Goal: Task Accomplishment & Management: Use online tool/utility

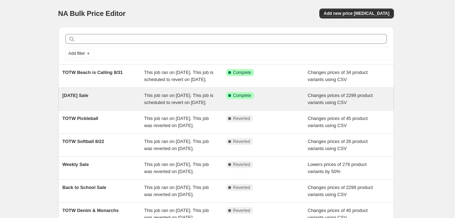
click at [175, 105] on span "This job ran on August 30, 2025. This job is scheduled to revert on September 3…" at bounding box center [178, 99] width 69 height 12
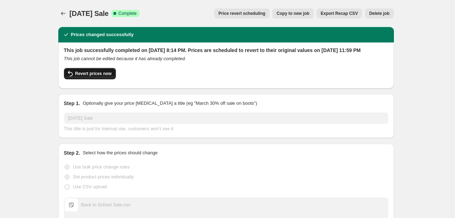
click at [81, 77] on button "Revert prices now" at bounding box center [90, 73] width 52 height 11
checkbox input "false"
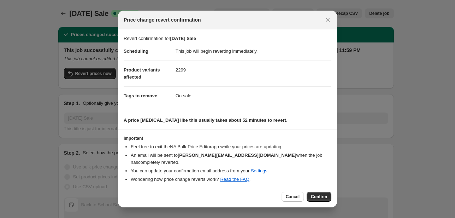
click at [324, 200] on div "Cancel Confirm" at bounding box center [227, 196] width 219 height 22
click at [322, 195] on span "Confirm" at bounding box center [319, 197] width 16 height 6
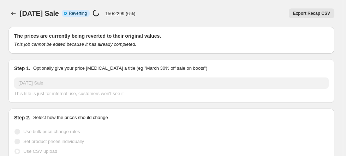
click at [84, 14] on span "Reverting" at bounding box center [78, 14] width 18 height 6
click at [152, 17] on div "Export Recap CSV" at bounding box center [238, 13] width 194 height 10
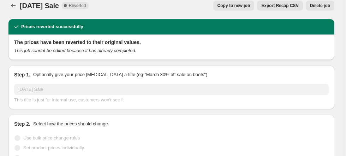
scroll to position [113, 0]
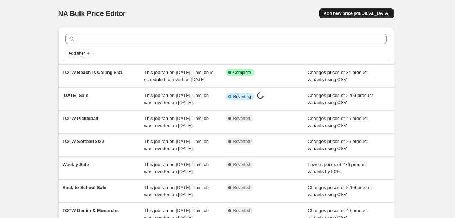
click at [365, 18] on button "Add new price [MEDICAL_DATA]" at bounding box center [356, 13] width 74 height 10
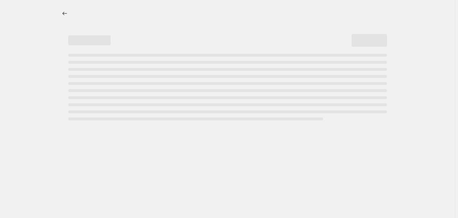
select select "percentage"
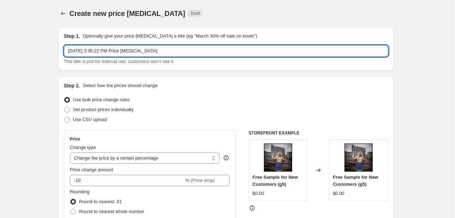
click at [162, 47] on input "[DATE] 3:35:22 PM Price [MEDICAL_DATA]" at bounding box center [226, 50] width 324 height 11
click at [162, 47] on input "Sep 3, 2025, 3:35:22 PM Price change job" at bounding box center [226, 50] width 324 height 11
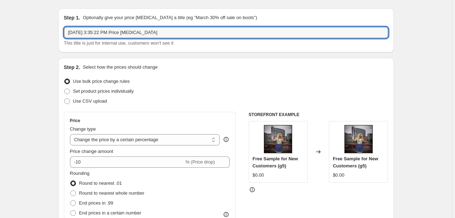
scroll to position [28, 0]
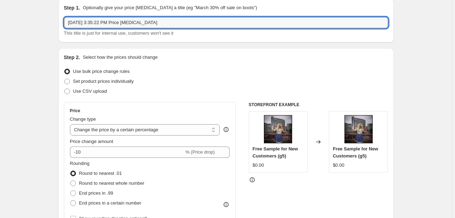
click at [158, 53] on div "Step 2. Select how the prices should change Use bulk price change rules Set pro…" at bounding box center [226, 172] width 336 height 248
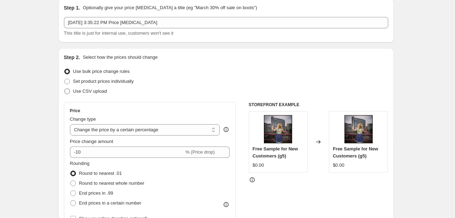
click at [101, 95] on label "Use CSV upload" at bounding box center [85, 91] width 43 height 10
click at [65, 89] on input "Use CSV upload" at bounding box center [64, 88] width 0 height 0
radio input "true"
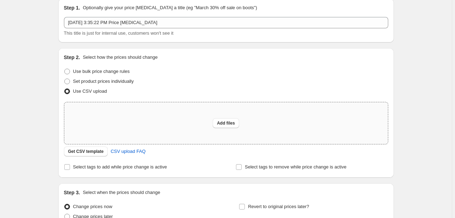
click at [171, 125] on div "Add files" at bounding box center [226, 123] width 324 height 42
type input "C:\fakepath\TOTW Lake Life.csv"
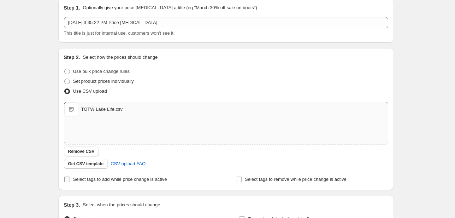
click at [103, 182] on label "Select tags to add while price change is active" at bounding box center [115, 179] width 103 height 10
click at [70, 182] on input "Select tags to add while price change is active" at bounding box center [67, 179] width 6 height 6
checkbox input "true"
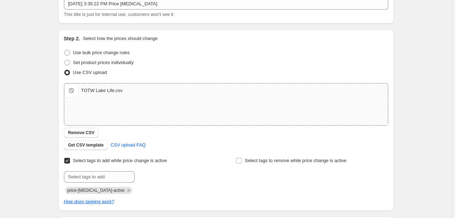
scroll to position [57, 0]
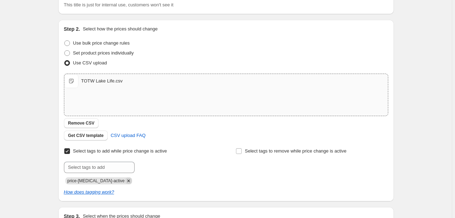
click at [125, 182] on icon "Remove price-change-job-active" at bounding box center [128, 180] width 6 height 6
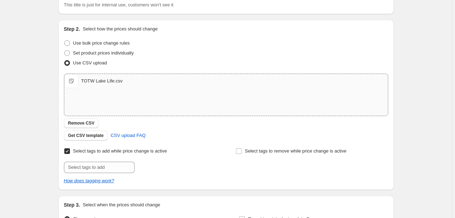
click at [110, 173] on div "Select tags to add while price change is active Submit Select tags to remove wh…" at bounding box center [226, 165] width 324 height 38
drag, startPoint x: 110, startPoint y: 167, endPoint x: 116, endPoint y: 163, distance: 6.9
click at [110, 167] on input "text" at bounding box center [99, 166] width 71 height 11
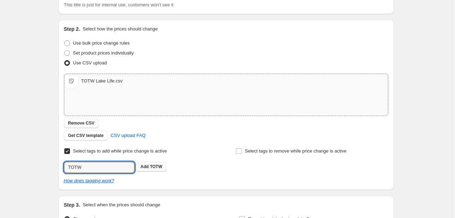
type input "TOTW"
click at [158, 164] on span "TOTW" at bounding box center [156, 166] width 12 height 5
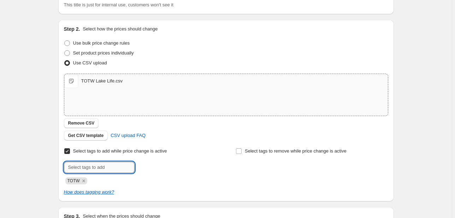
click at [86, 167] on input "text" at bounding box center [99, 166] width 71 height 11
type input "On sale"
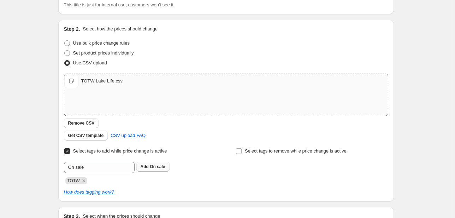
click at [153, 171] on button "Add On sale" at bounding box center [152, 166] width 33 height 10
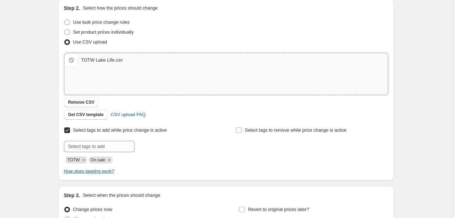
scroll to position [149, 0]
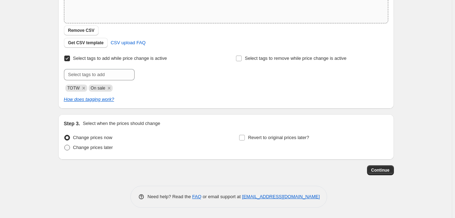
click at [100, 147] on span "Change prices later" at bounding box center [93, 146] width 40 height 5
click at [65, 145] on input "Change prices later" at bounding box center [64, 144] width 0 height 0
radio input "true"
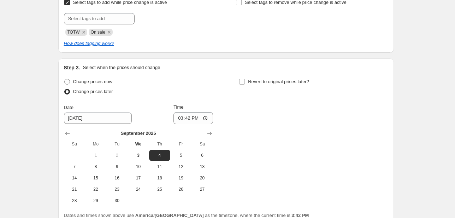
scroll to position [206, 0]
click at [183, 153] on span "5" at bounding box center [181, 155] width 16 height 6
click at [165, 155] on span "4" at bounding box center [160, 155] width 16 height 6
type input "9/4/2025"
click at [181, 118] on input "15:42" at bounding box center [193, 117] width 40 height 12
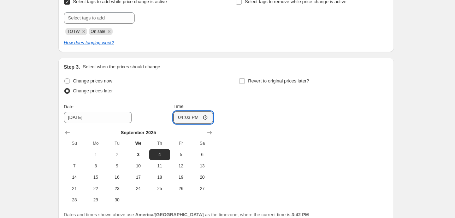
type input "16:30"
click at [271, 83] on span "Revert to original prices later?" at bounding box center [278, 80] width 61 height 5
click at [245, 83] on input "Revert to original prices later?" at bounding box center [242, 81] width 6 height 6
checkbox input "true"
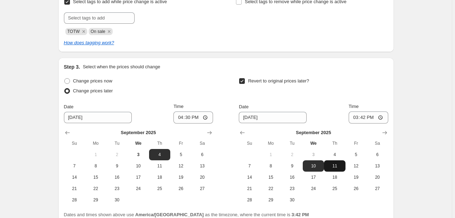
click at [336, 164] on span "11" at bounding box center [335, 166] width 16 height 6
type input "9/11/2025"
click at [354, 116] on input "15:42" at bounding box center [369, 117] width 40 height 12
type input "16:00"
drag, startPoint x: 399, startPoint y: 136, endPoint x: 398, endPoint y: 140, distance: 3.6
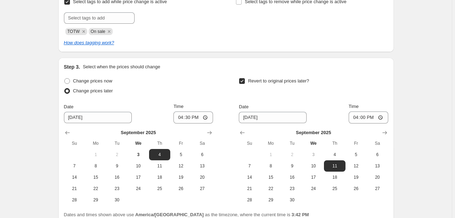
click at [399, 136] on div "Create new price change job. This page is ready Create new price change job Dra…" at bounding box center [226, 38] width 353 height 488
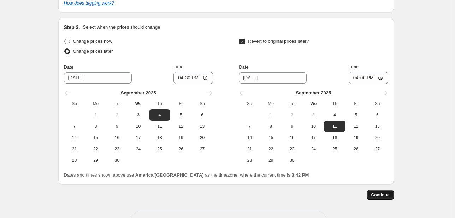
scroll to position [270, 0]
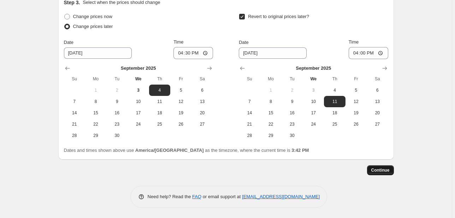
click at [394, 168] on button "Continue" at bounding box center [380, 170] width 27 height 10
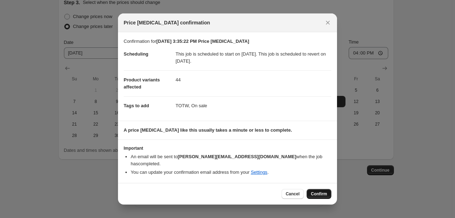
click at [322, 191] on span "Confirm" at bounding box center [319, 194] width 16 height 6
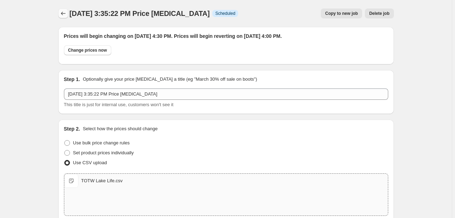
click at [64, 17] on button "Price change jobs" at bounding box center [63, 13] width 10 height 10
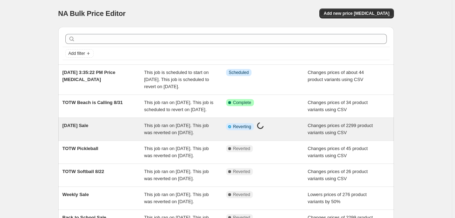
click at [132, 136] on div "Labor Day Sale" at bounding box center [104, 129] width 82 height 14
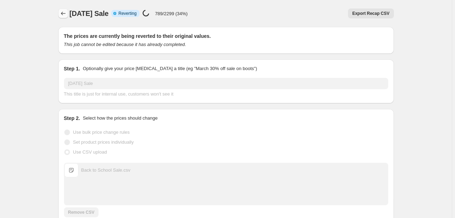
click at [67, 14] on icon "Price change jobs" at bounding box center [63, 13] width 7 height 7
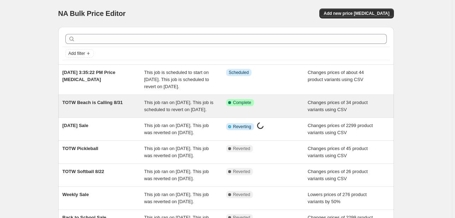
click at [106, 113] on div "TOTW Beach is Calling 8/31" at bounding box center [104, 106] width 82 height 14
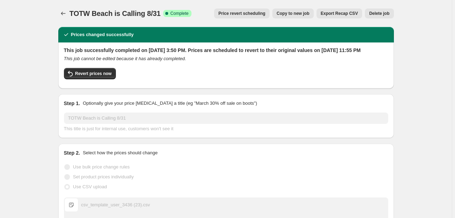
click at [254, 17] on button "Price revert scheduling" at bounding box center [241, 13] width 55 height 10
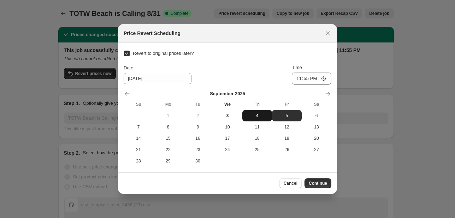
click at [251, 114] on span "4" at bounding box center [257, 116] width 24 height 6
type input "9/4/2025"
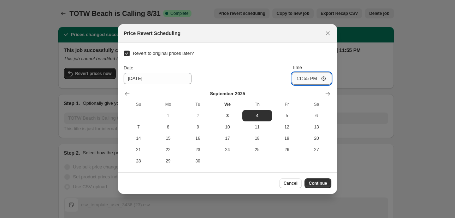
click at [297, 79] on input "23:55" at bounding box center [312, 78] width 40 height 12
type input "16:00"
click at [314, 180] on span "Continue" at bounding box center [318, 183] width 18 height 6
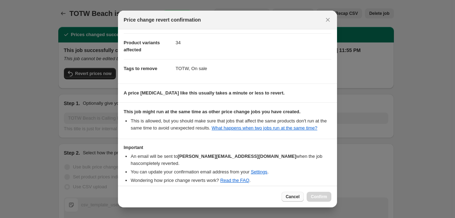
scroll to position [53, 0]
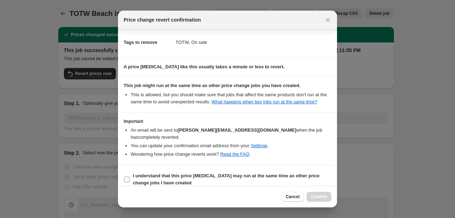
click at [279, 173] on b "I understand that this price change job may run at the same time as other price…" at bounding box center [226, 179] width 187 height 12
click at [130, 176] on input "I understand that this price change job may run at the same time as other price…" at bounding box center [127, 179] width 6 height 6
checkbox input "true"
click at [317, 195] on span "Confirm" at bounding box center [319, 197] width 16 height 6
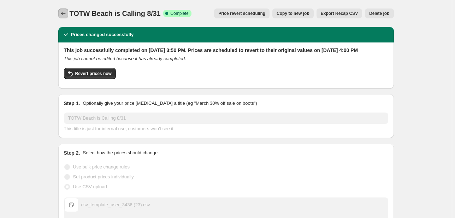
click at [59, 13] on button "Price change jobs" at bounding box center [63, 13] width 10 height 10
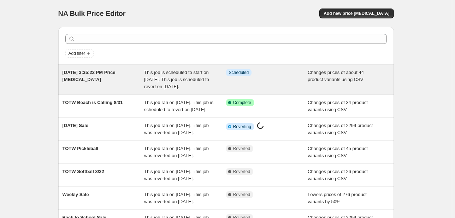
click at [131, 76] on div "Sep 3, 2025, 3:35:22 PM Price change job" at bounding box center [104, 79] width 82 height 21
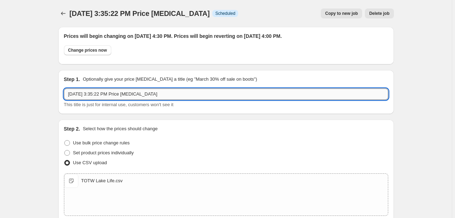
click at [125, 88] on input "Sep 3, 2025, 3:35:22 PM Price change job" at bounding box center [226, 93] width 324 height 11
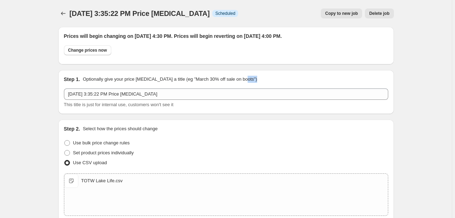
click at [125, 88] on div "Step 1. Optionally give your price change job a title (eg "March 30% off sale o…" at bounding box center [226, 92] width 324 height 32
click at [127, 86] on div "Step 1. Optionally give your price change job a title (eg "March 30% off sale o…" at bounding box center [226, 92] width 324 height 32
click at [128, 86] on div "Step 1. Optionally give your price change job a title (eg "March 30% off sale o…" at bounding box center [226, 92] width 324 height 32
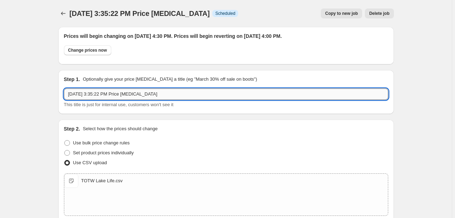
click at [127, 91] on input "Sep 3, 2025, 3:35:22 PM Price change job" at bounding box center [226, 93] width 324 height 11
click at [129, 92] on input "Sep 3, 2025, 3:35:22 PM Price change job" at bounding box center [226, 93] width 324 height 11
click at [130, 93] on input "Sep 3, 2025, 3:35:22 PM Price change job" at bounding box center [226, 93] width 324 height 11
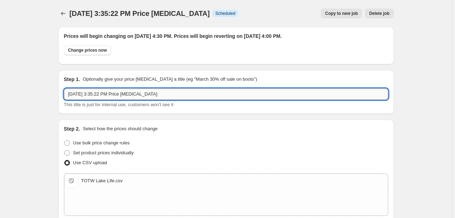
click at [130, 93] on input "Sep 3, 2025, 3:35:22 PM Price change job" at bounding box center [226, 93] width 324 height 11
type input "TOTW Lake Life"
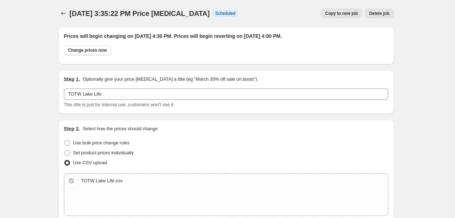
click at [234, 54] on div "Change prices now" at bounding box center [226, 51] width 324 height 13
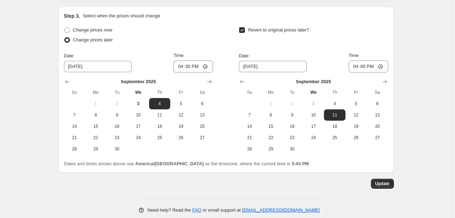
scroll to position [313, 0]
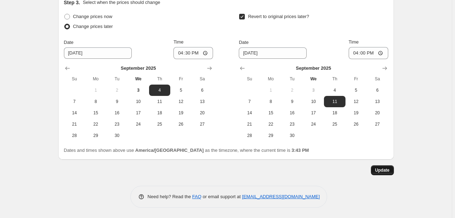
click at [387, 170] on span "Update" at bounding box center [382, 170] width 14 height 6
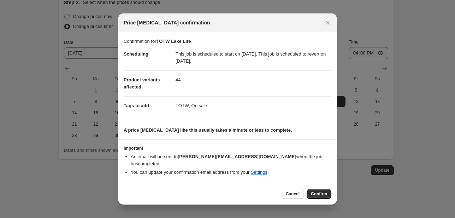
click at [310, 189] on button "Confirm" at bounding box center [319, 194] width 25 height 10
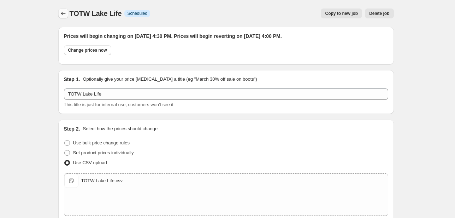
click at [61, 14] on icon "Price change jobs" at bounding box center [63, 13] width 7 height 7
